Goal: Task Accomplishment & Management: Manage account settings

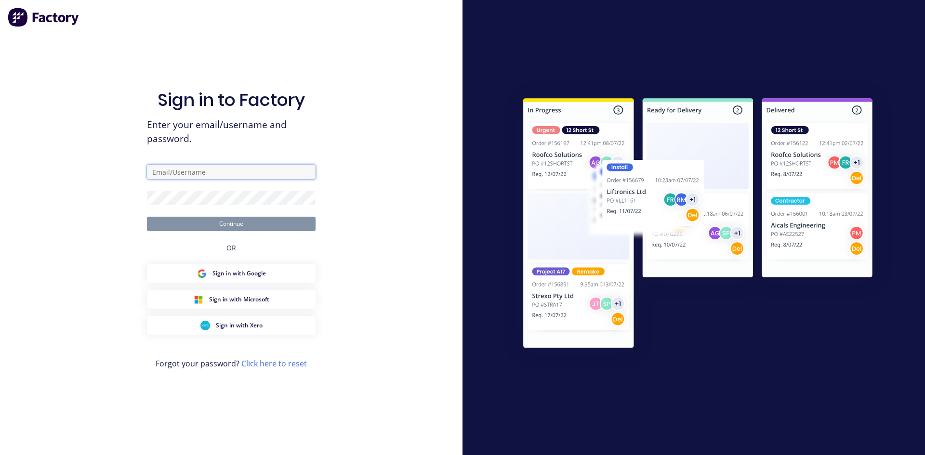
click at [275, 171] on input "text" at bounding box center [231, 172] width 169 height 14
type input "[EMAIL_ADDRESS][PERSON_NAME][DOMAIN_NAME]"
click at [147, 217] on button "Continue" at bounding box center [231, 224] width 169 height 14
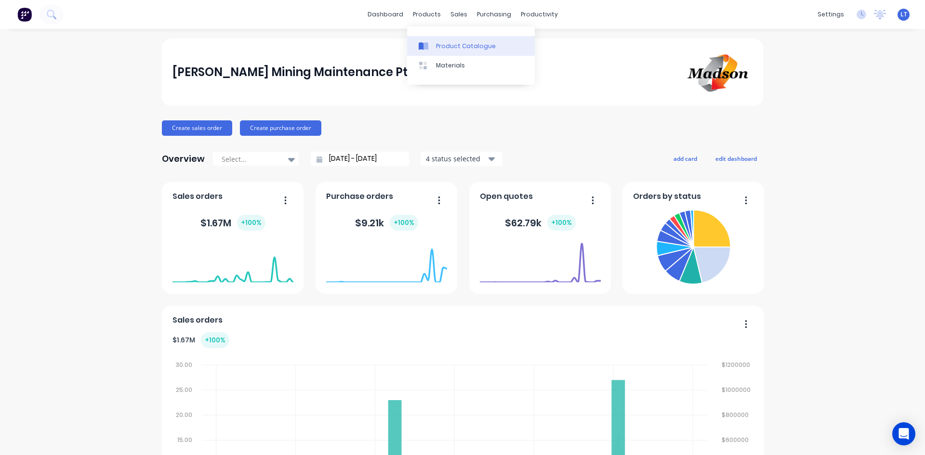
click at [434, 41] on link "Product Catalogue" at bounding box center [471, 45] width 128 height 19
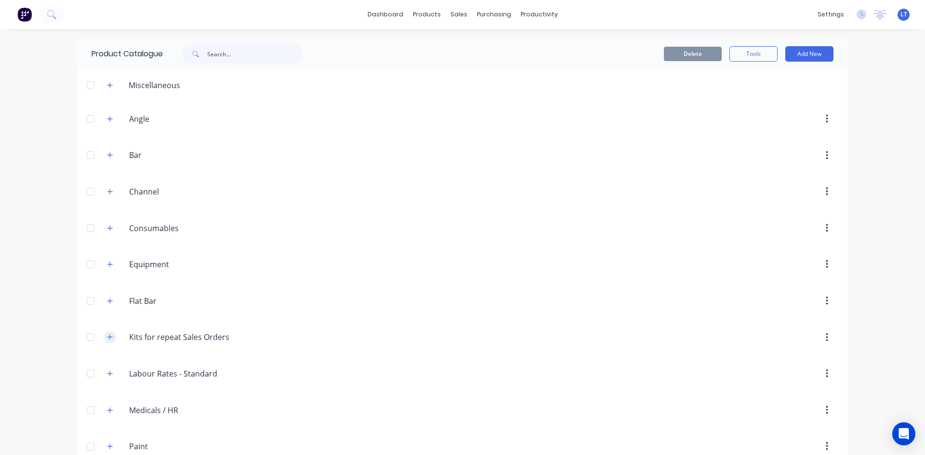
click at [110, 336] on button "button" at bounding box center [110, 337] width 12 height 12
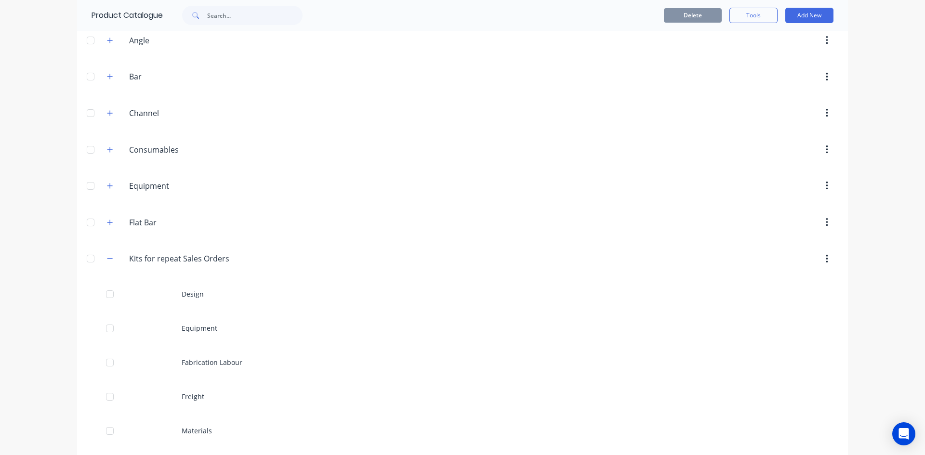
scroll to position [112, 0]
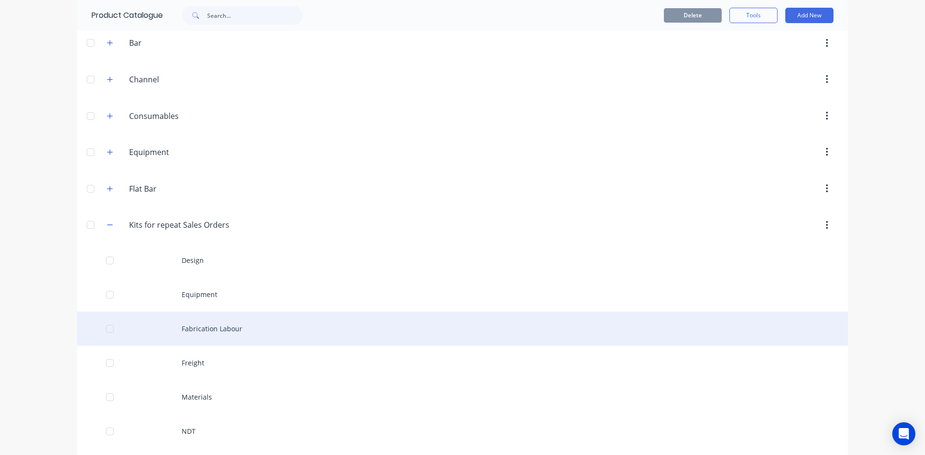
click at [219, 329] on div "Fabrication Labour" at bounding box center [462, 329] width 771 height 34
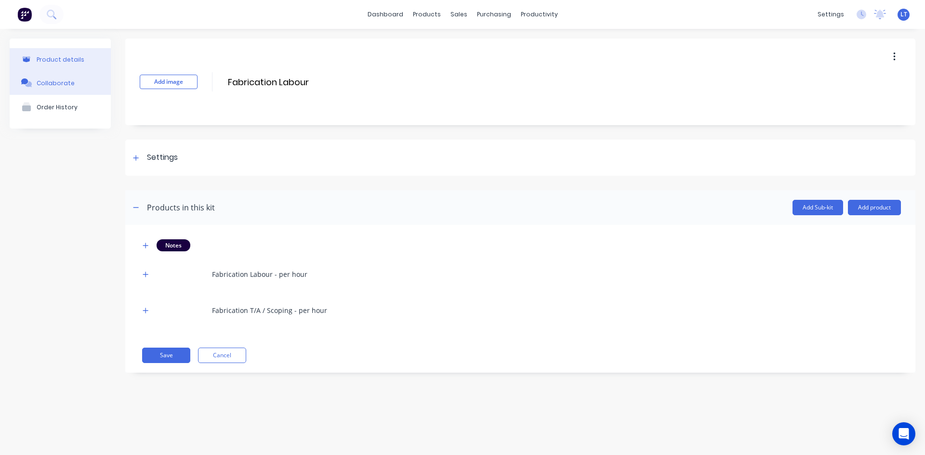
click at [78, 86] on button "Collaborate" at bounding box center [60, 83] width 101 height 24
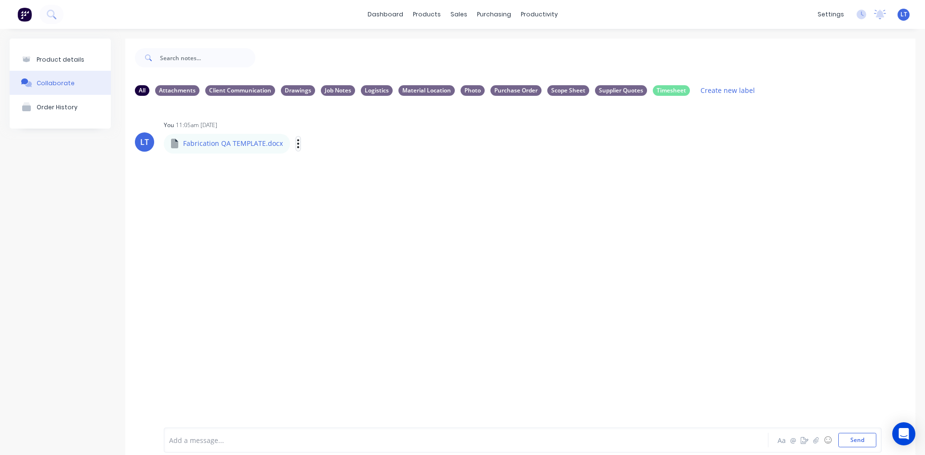
click at [297, 144] on icon "button" at bounding box center [298, 143] width 3 height 11
click at [381, 170] on button "Auto-attach to new orders" at bounding box center [361, 169] width 108 height 23
click at [296, 145] on button "button" at bounding box center [298, 144] width 4 height 14
click at [297, 146] on icon "button" at bounding box center [298, 143] width 3 height 11
click at [350, 170] on button "Auto-attach to new orders" at bounding box center [361, 169] width 108 height 23
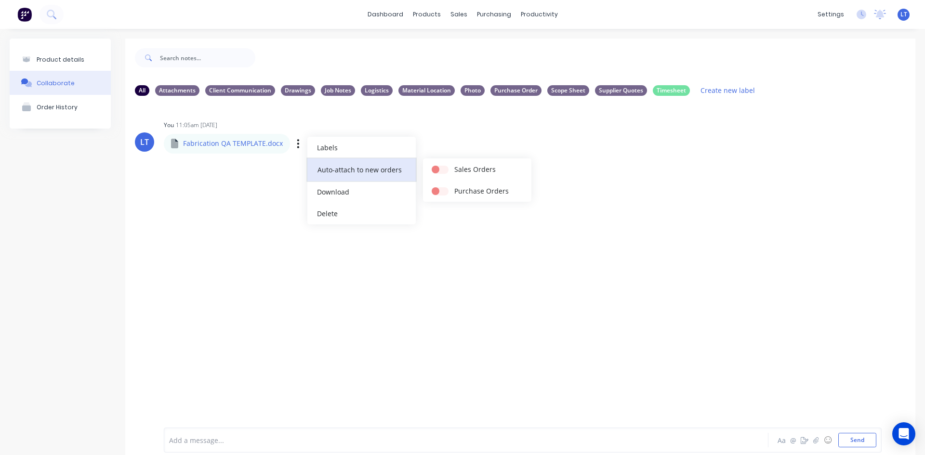
click at [339, 174] on button "Auto-attach to new orders" at bounding box center [361, 169] width 108 height 23
click at [382, 172] on button "Auto-attach to new orders" at bounding box center [361, 169] width 108 height 23
